Goal: Information Seeking & Learning: Learn about a topic

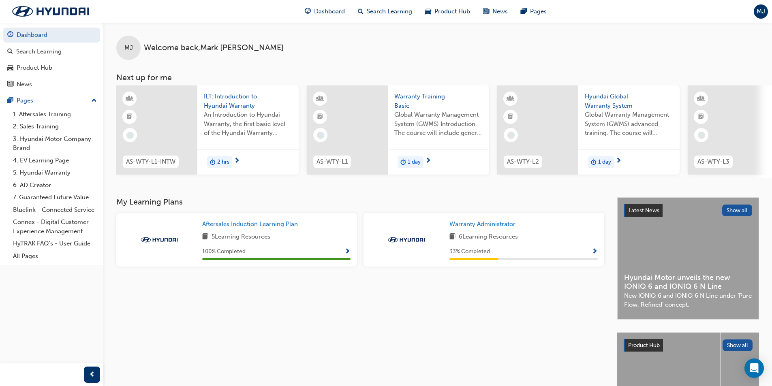
click at [594, 254] on span "Show Progress" at bounding box center [595, 251] width 6 height 7
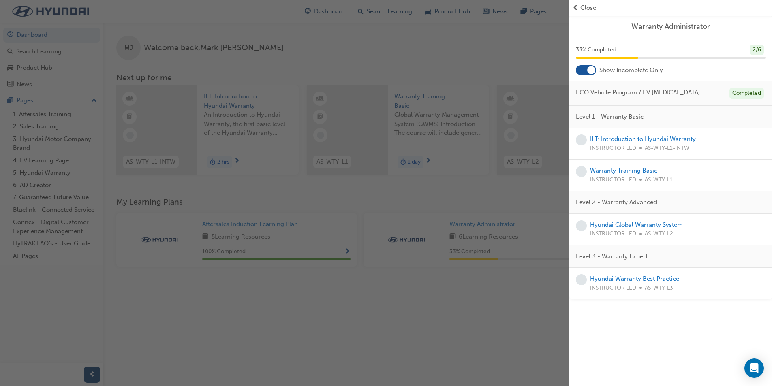
click at [177, 285] on div "button" at bounding box center [284, 193] width 569 height 386
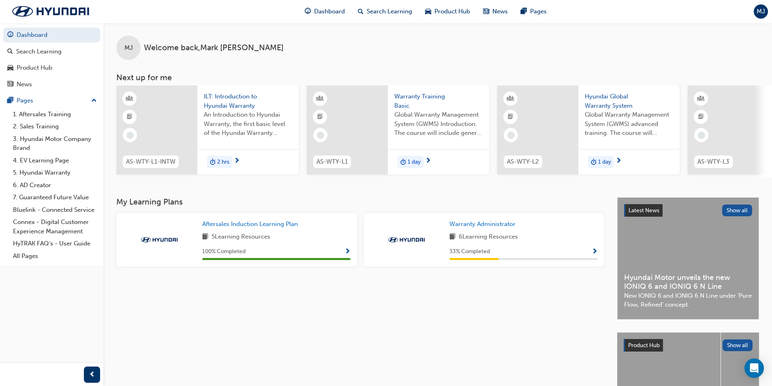
click at [228, 94] on span "ILT: Introduction to Hyundai Warranty" at bounding box center [248, 101] width 88 height 18
